Goal: Information Seeking & Learning: Understand process/instructions

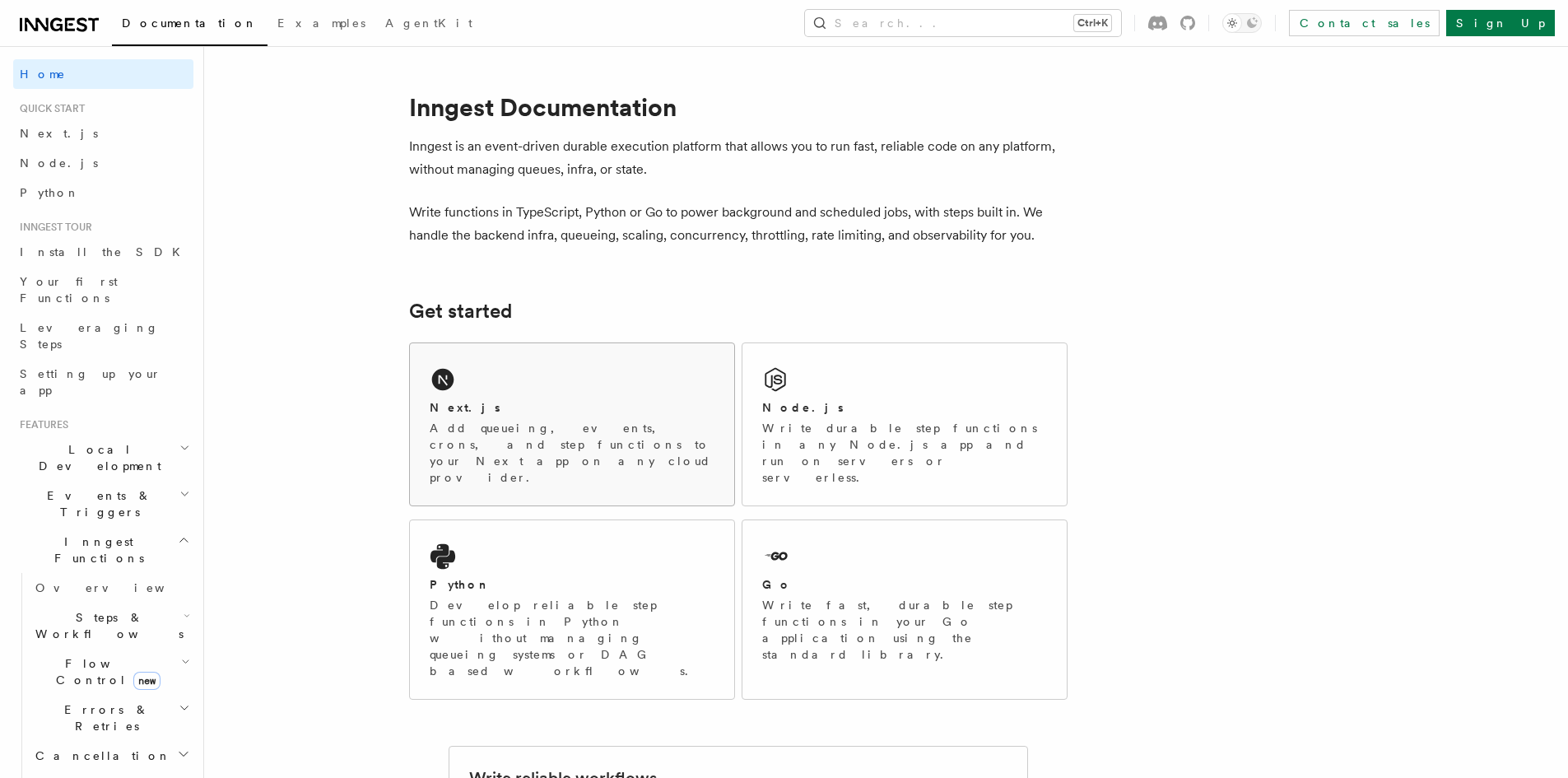
click at [502, 383] on div "Next.js Add queueing, events, crons, and step functions to your Next app on any…" at bounding box center [572, 424] width 324 height 162
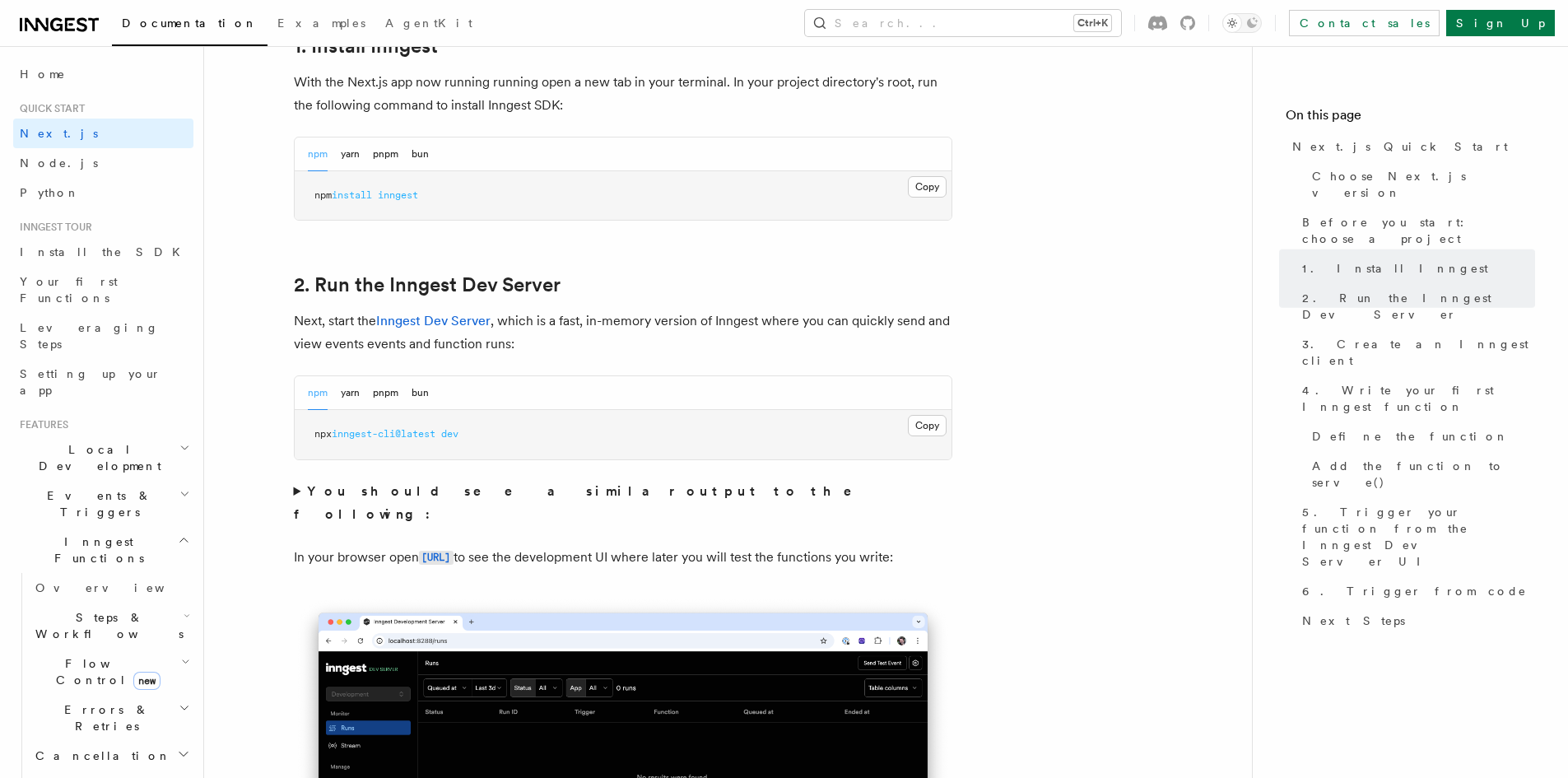
scroll to position [906, 0]
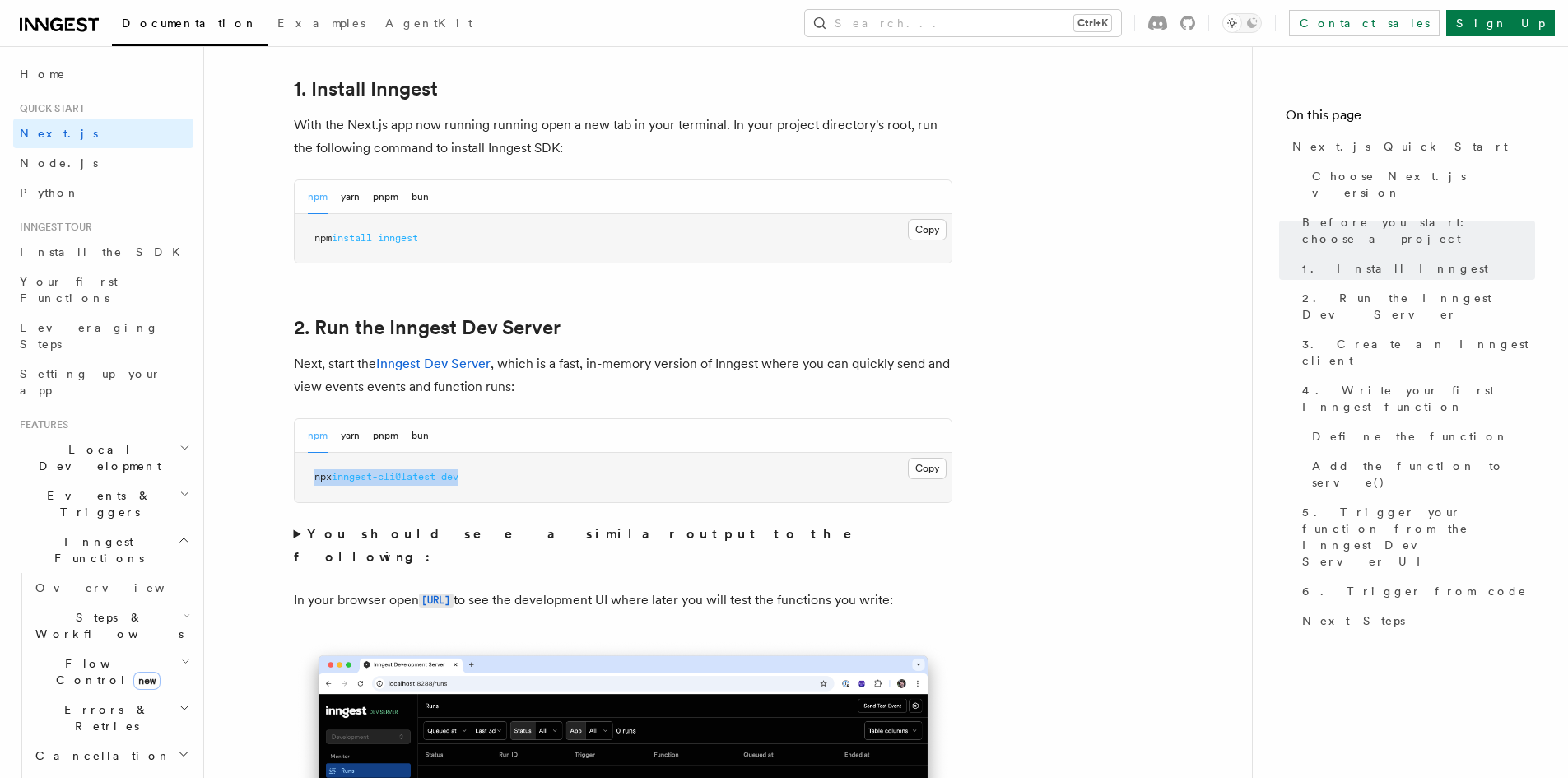
drag, startPoint x: 607, startPoint y: 479, endPoint x: 317, endPoint y: 474, distance: 290.0
click at [317, 474] on pre "npx inngest-cli@latest dev" at bounding box center [623, 478] width 657 height 49
copy span "npx inngest-cli@latest dev"
